Goal: Task Accomplishment & Management: Use online tool/utility

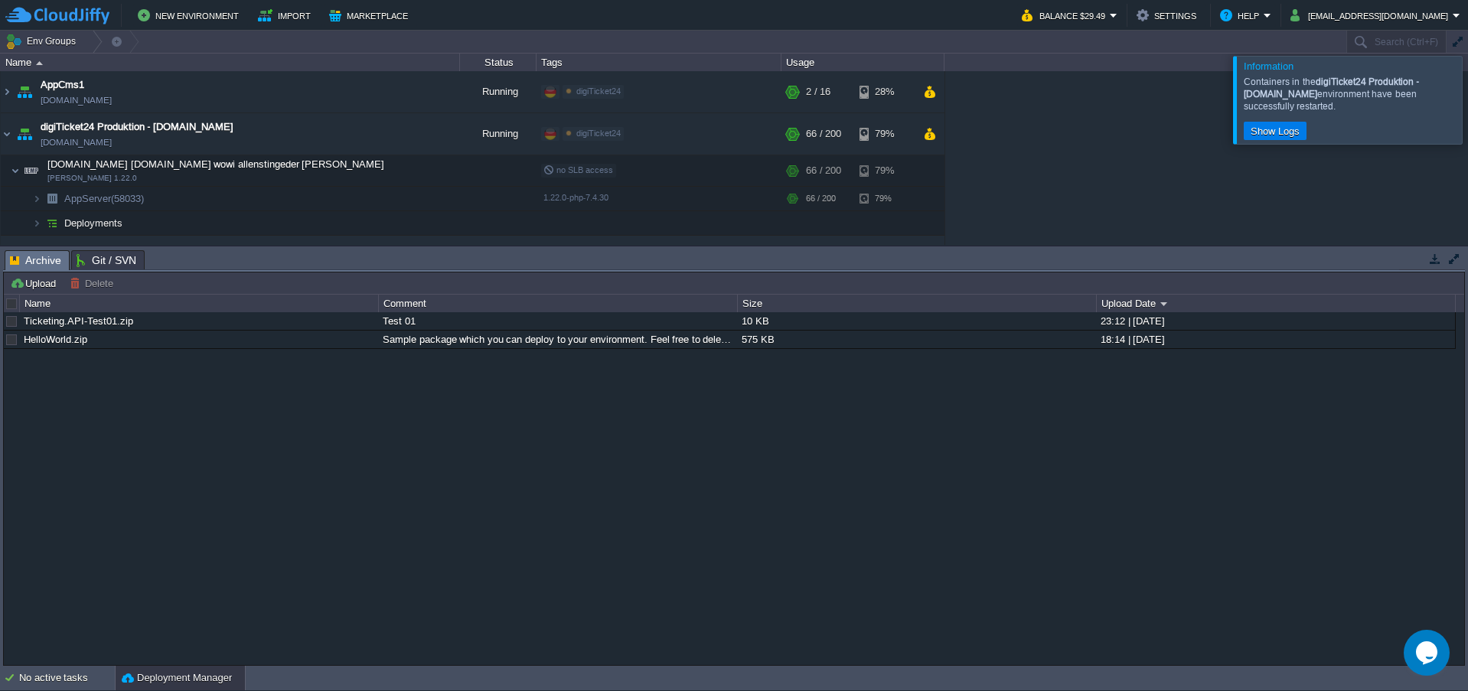
click at [1468, 100] on div at bounding box center [1487, 99] width 0 height 87
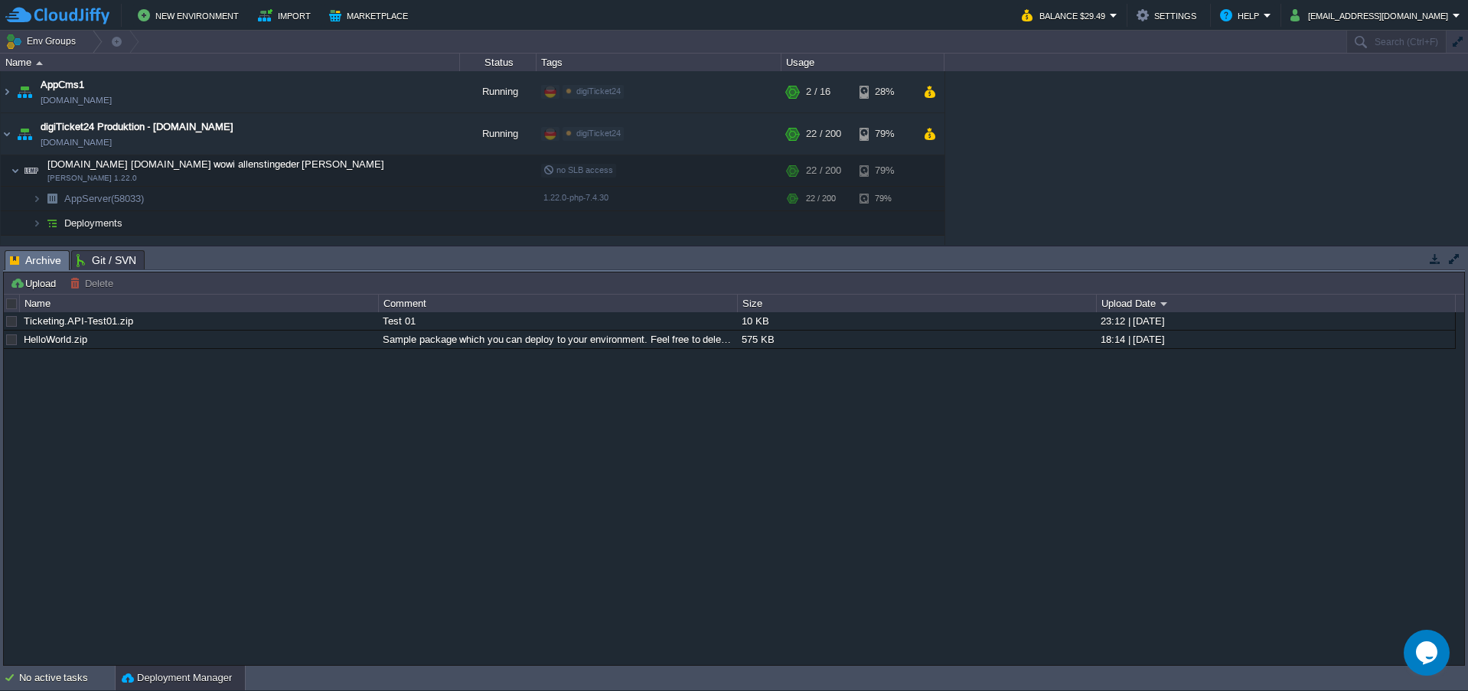
click at [539, 560] on div "Ticketing.API-Test01.zip Test 01 10 KB 23:12 | [DATE] HelloWorld.zip Sample pac…" at bounding box center [734, 488] width 1461 height 352
click at [345, 138] on td at bounding box center [352, 133] width 23 height 23
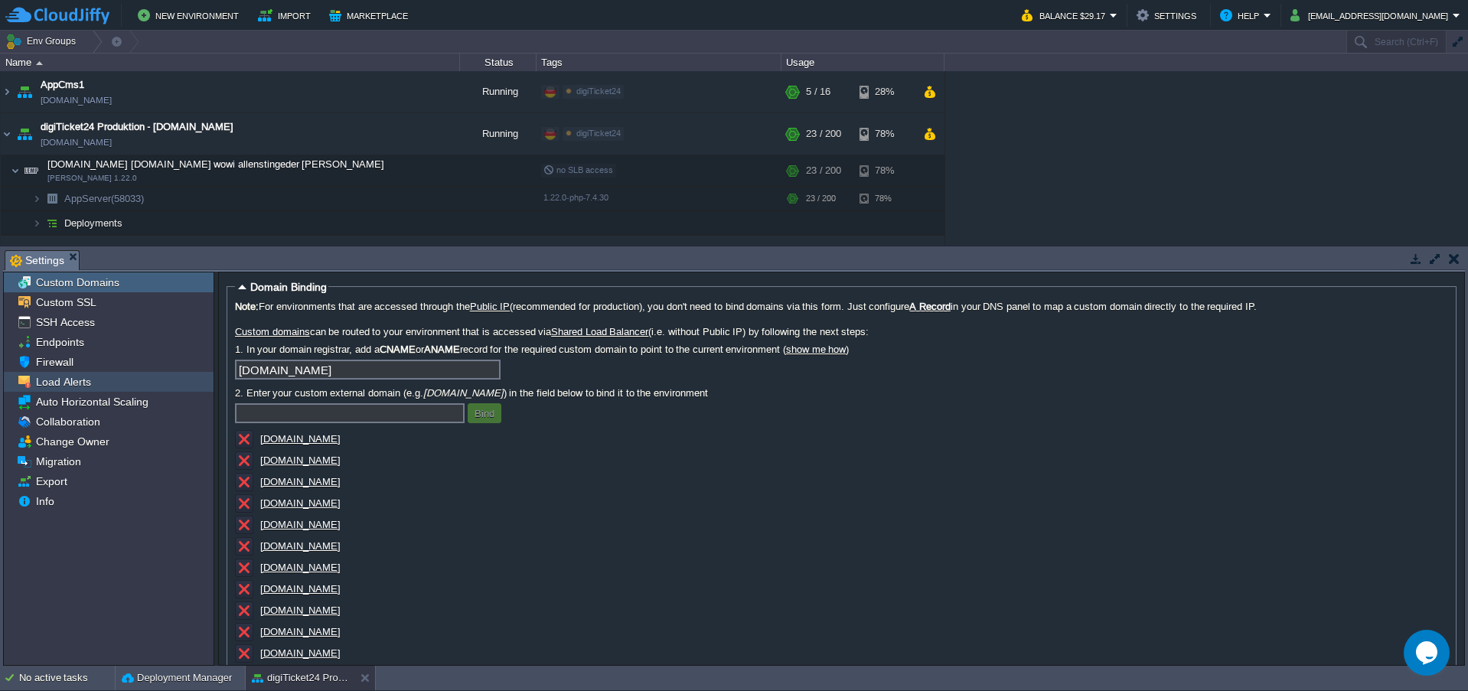
click at [69, 388] on span "Load Alerts" at bounding box center [63, 382] width 60 height 14
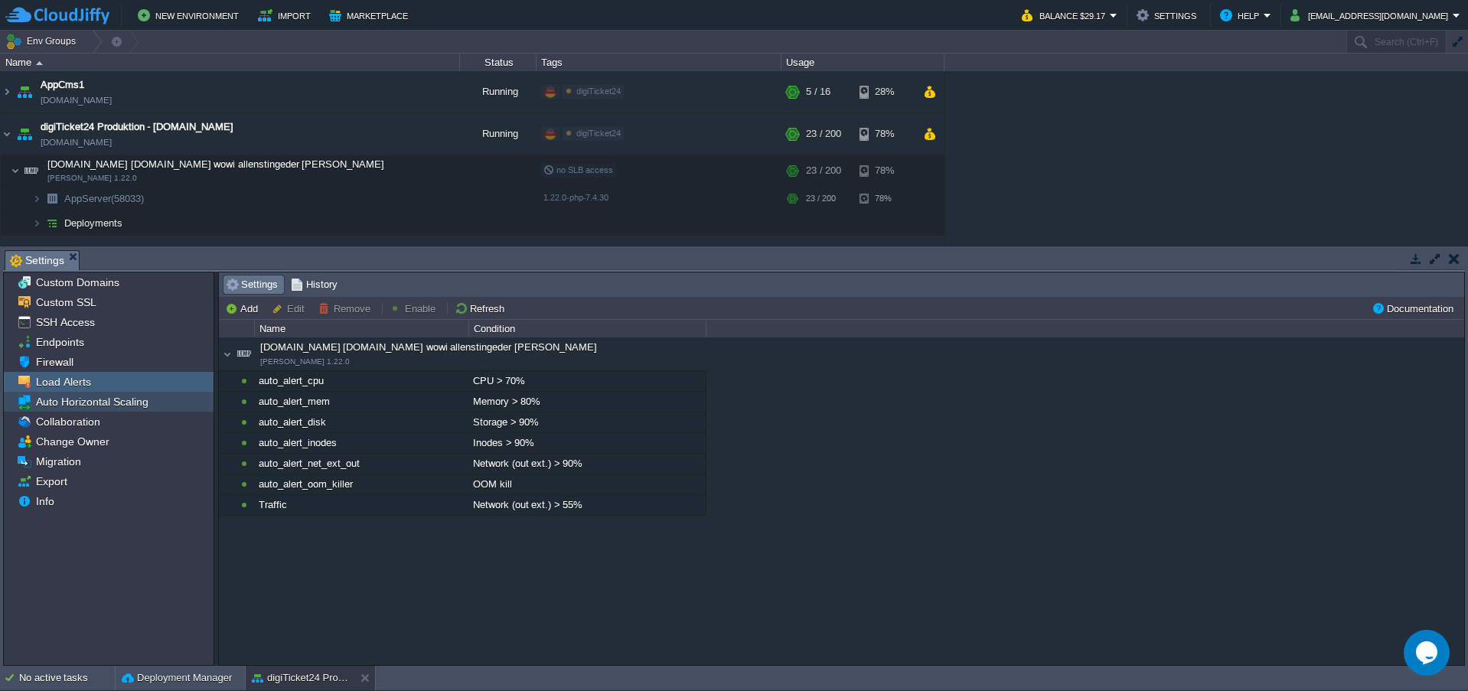
click at [77, 405] on span "Auto Horizontal Scaling" at bounding box center [92, 402] width 118 height 14
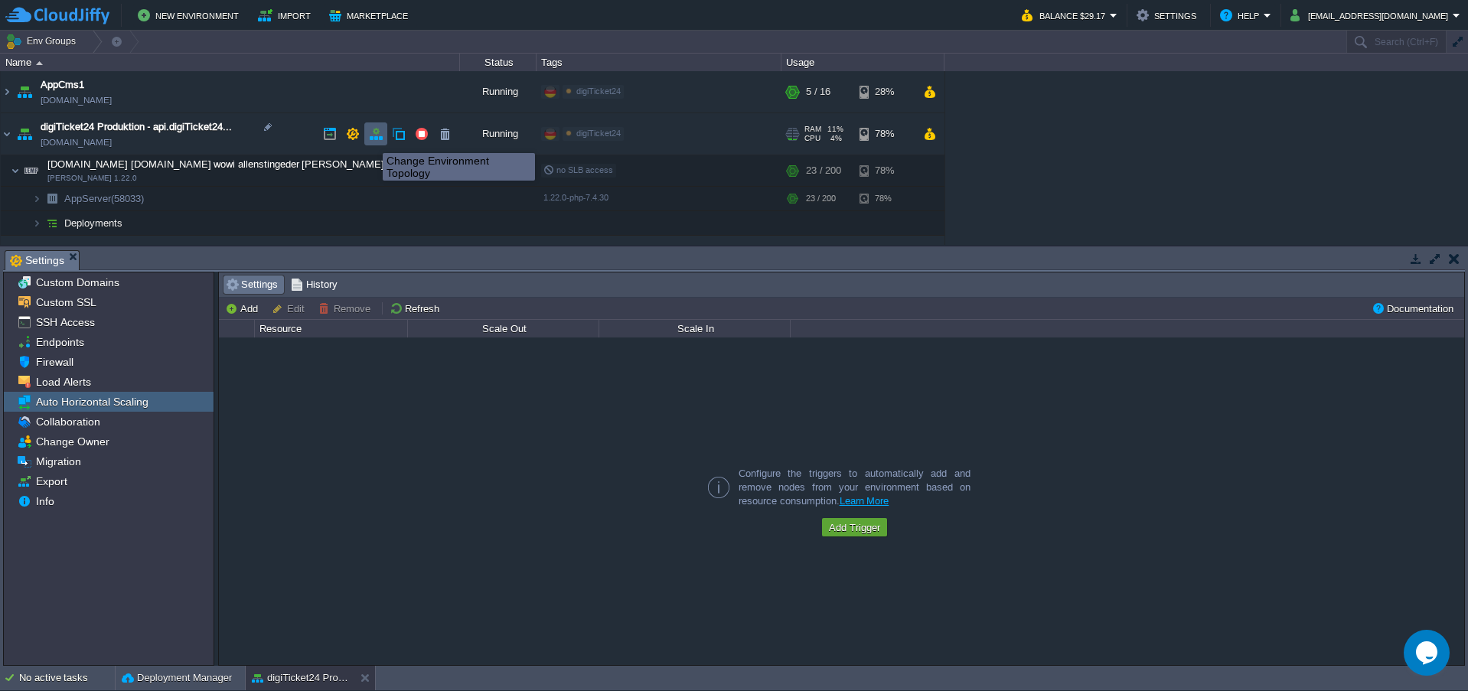
click at [371, 139] on button "button" at bounding box center [376, 134] width 14 height 14
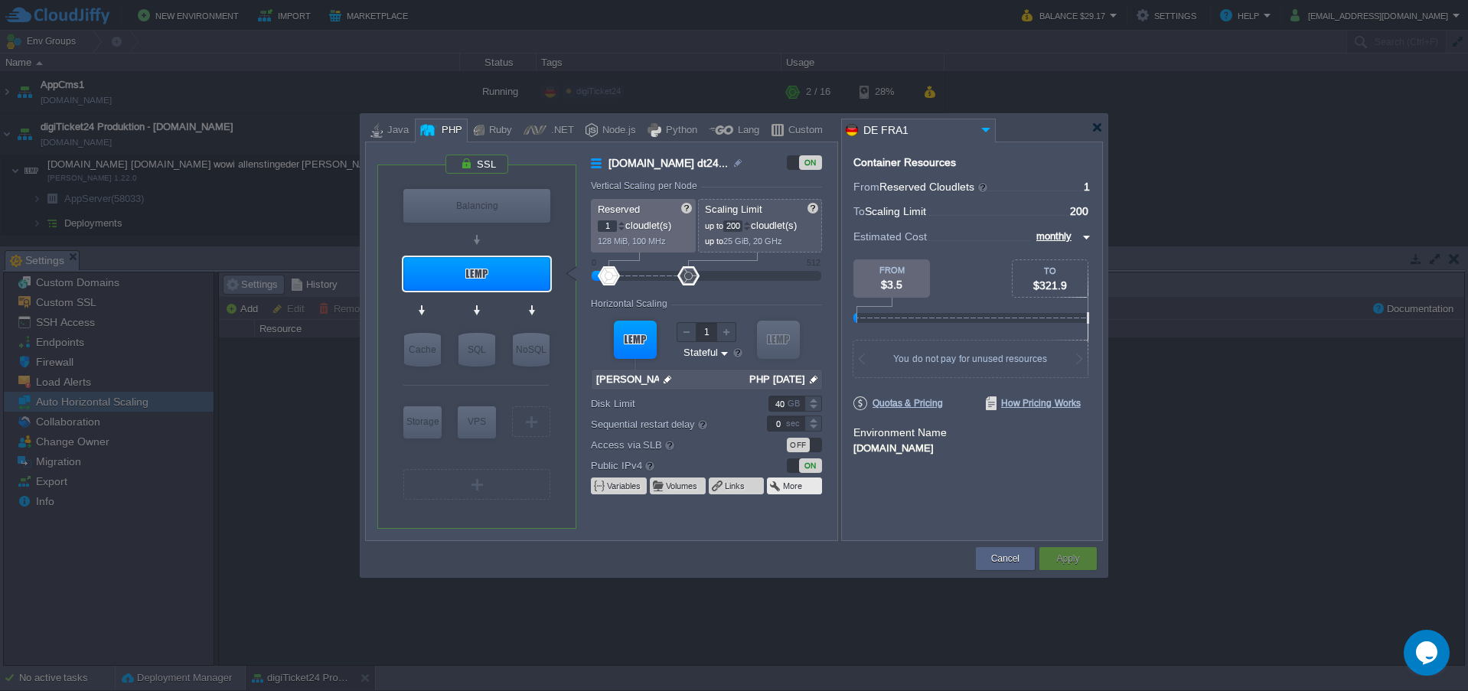
click at [785, 482] on button "More" at bounding box center [793, 486] width 21 height 12
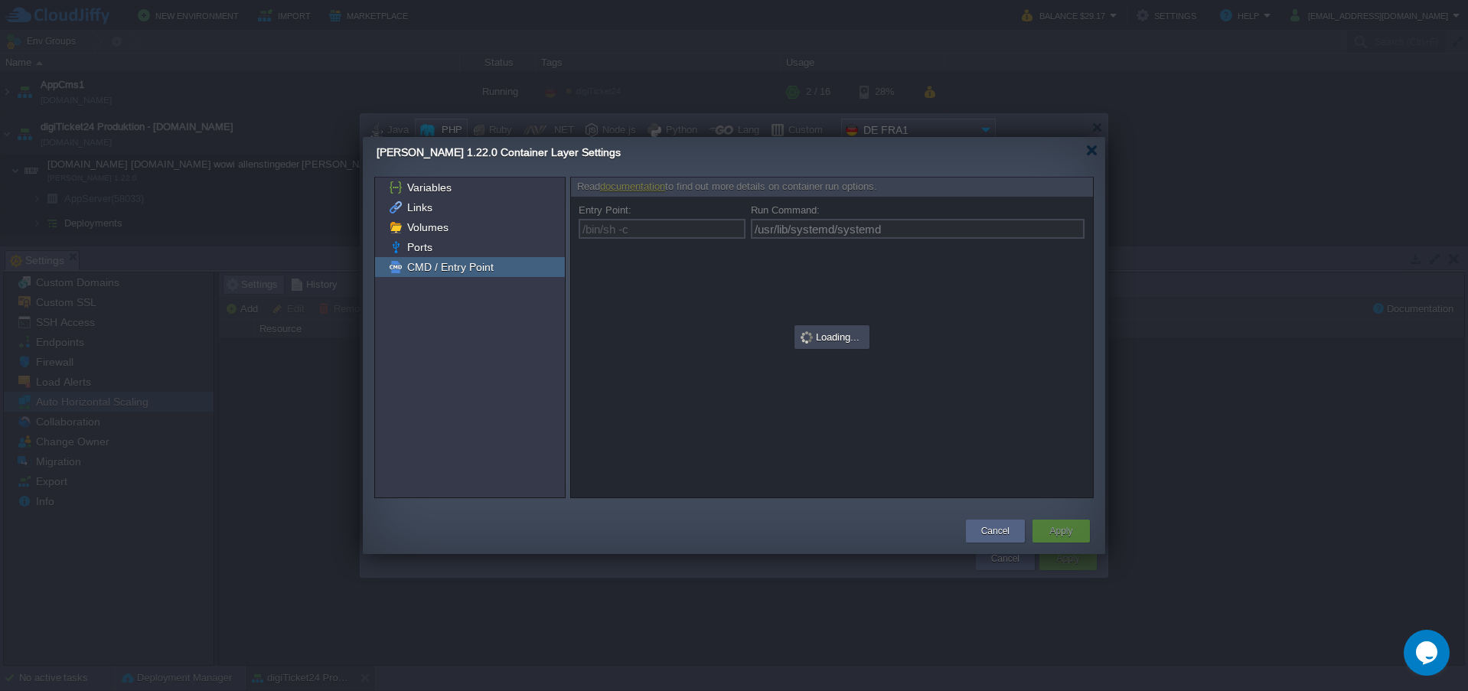
type input "/bin/sh -c"
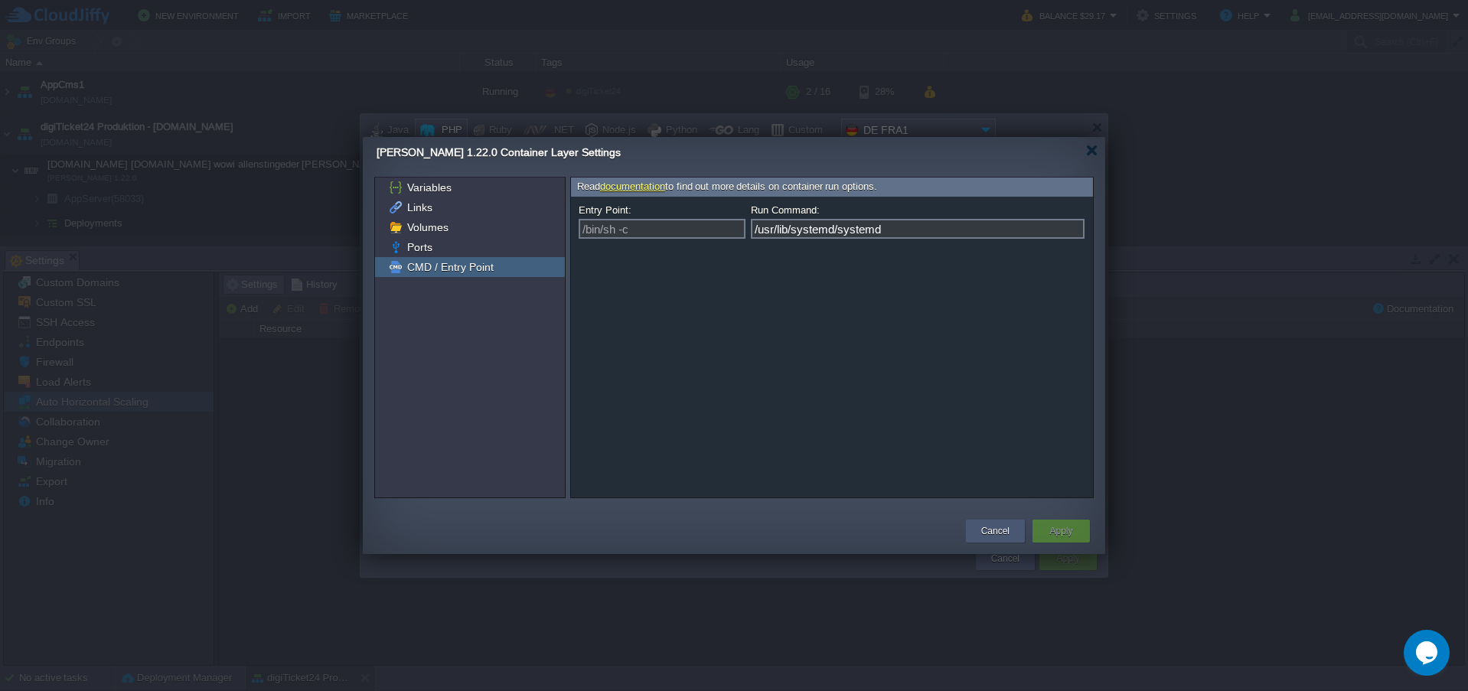
click at [1001, 521] on div "Cancel" at bounding box center [996, 531] width 36 height 23
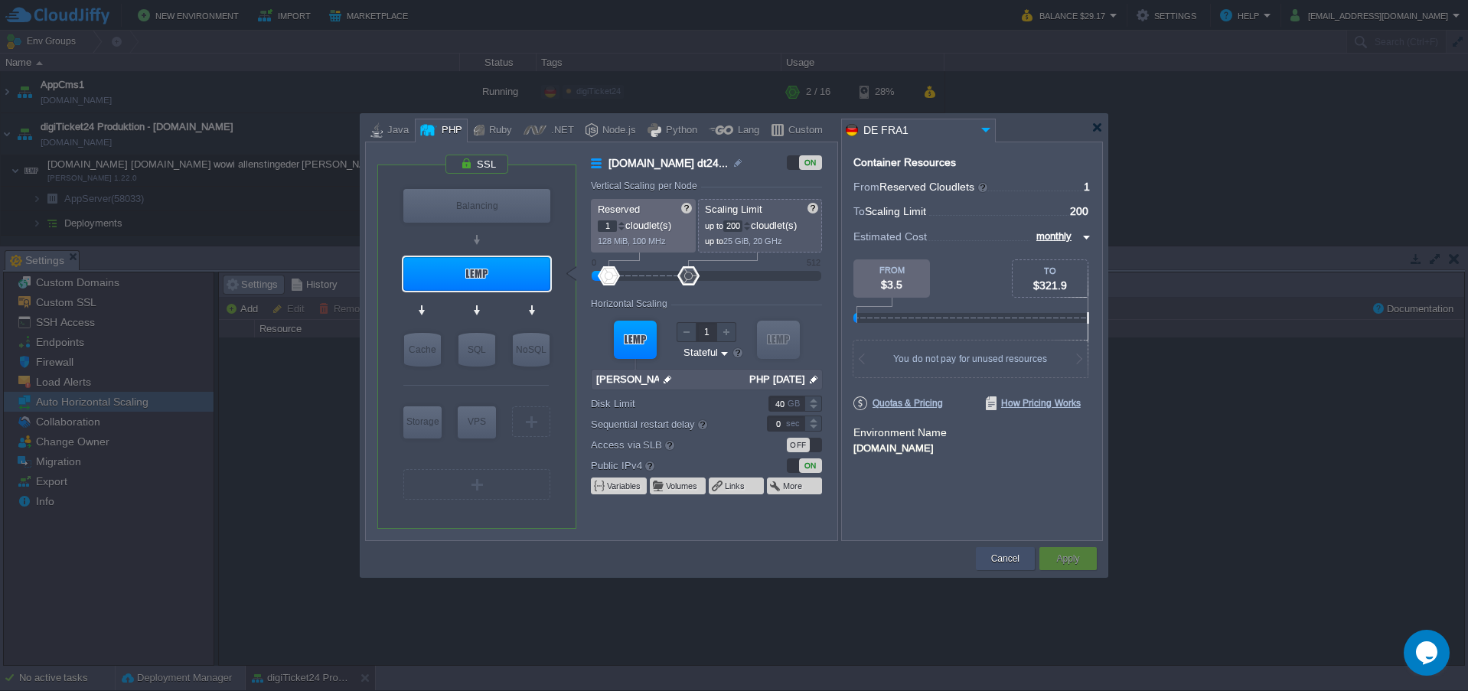
click at [1007, 562] on button "Cancel" at bounding box center [1005, 558] width 28 height 15
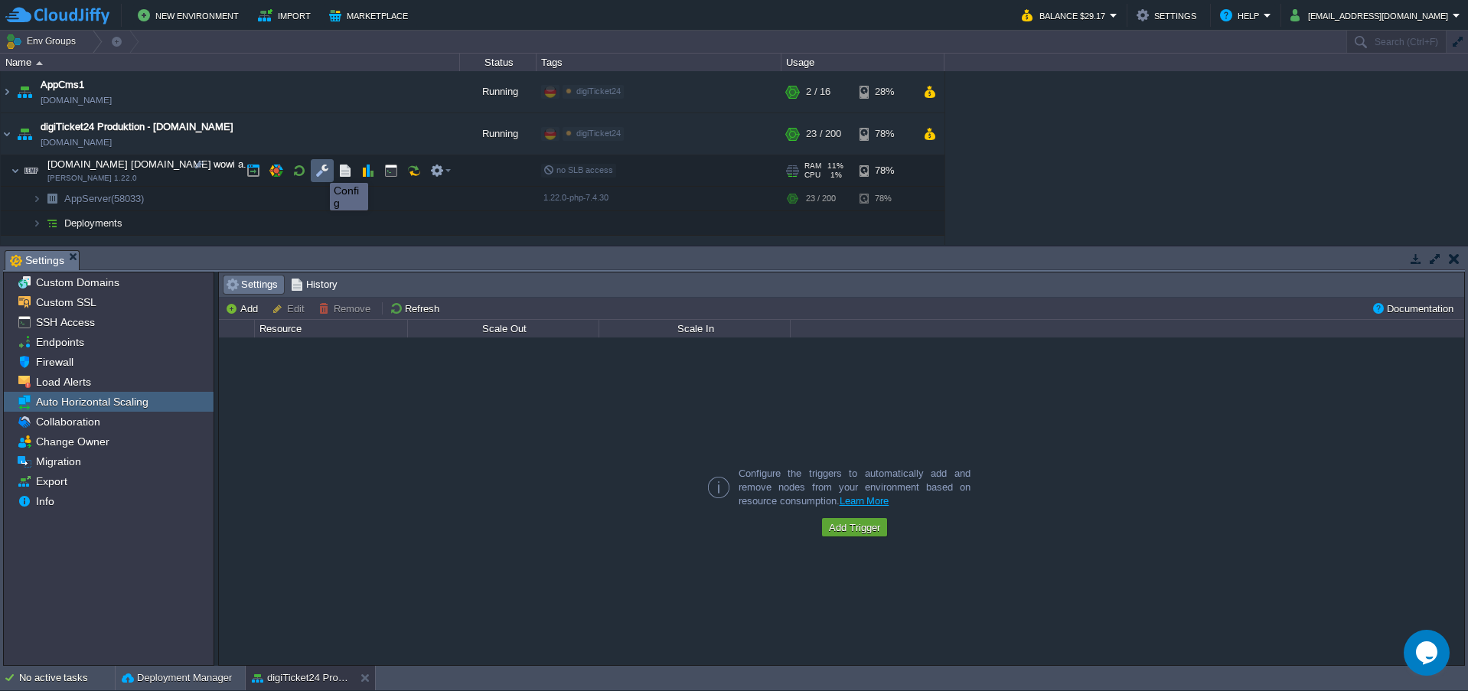
click at [318, 169] on button "button" at bounding box center [322, 171] width 14 height 14
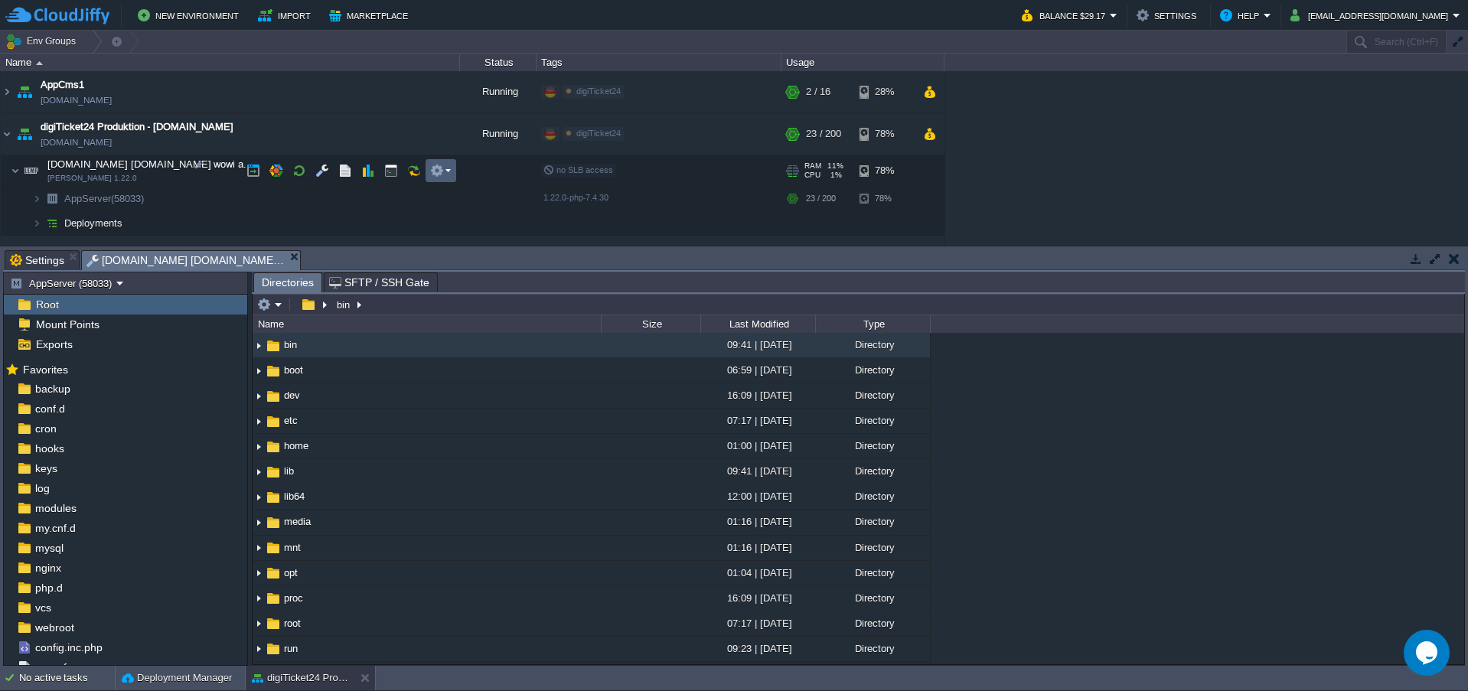
click at [446, 172] on em at bounding box center [440, 171] width 21 height 14
click at [33, 198] on img at bounding box center [36, 199] width 9 height 24
click at [1073, 154] on div "AppCms1 [DOMAIN_NAME] Running digiTicket24 Edit RAM 9% CPU 1% 2 / 16 28% digiTi…" at bounding box center [734, 158] width 1468 height 174
drag, startPoint x: 1130, startPoint y: 180, endPoint x: 1108, endPoint y: 173, distance: 23.2
click at [1080, 152] on div "AppCms1 [DOMAIN_NAME] Running digiTicket24 Edit RAM 9% CPU 1% 2 / 16 28% digiTi…" at bounding box center [734, 158] width 1468 height 174
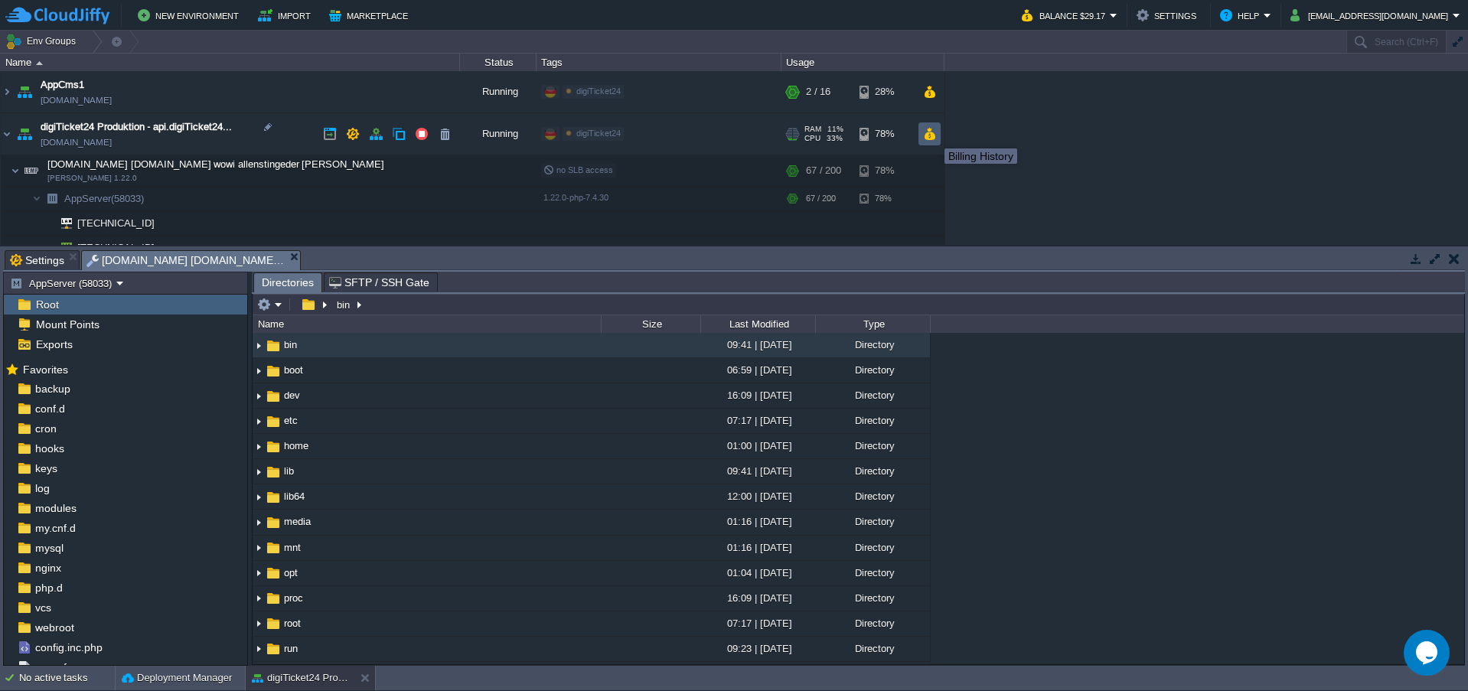
click at [933, 135] on button "button" at bounding box center [929, 134] width 13 height 14
